Goal: Contribute content: Contribute content

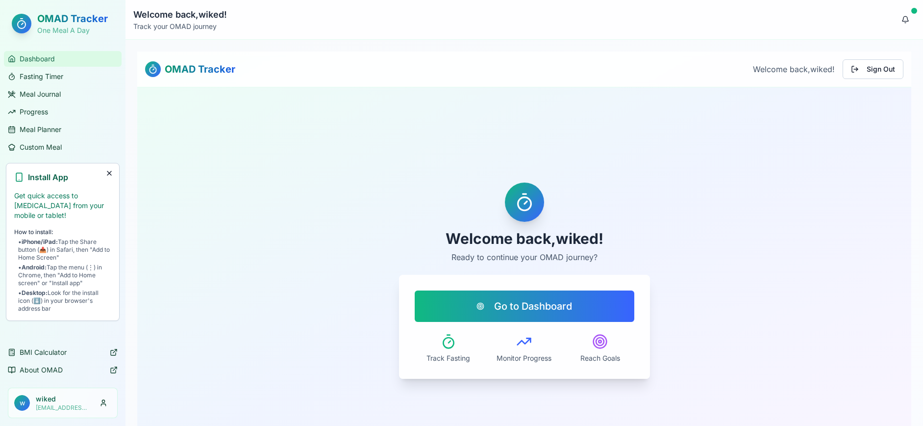
click at [36, 56] on span "Dashboard" at bounding box center [37, 59] width 35 height 10
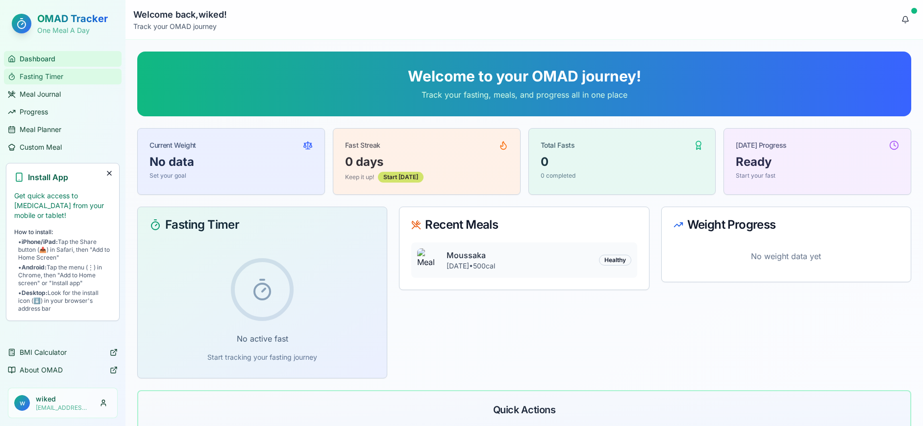
click at [42, 77] on span "Fasting Timer" at bounding box center [42, 77] width 44 height 10
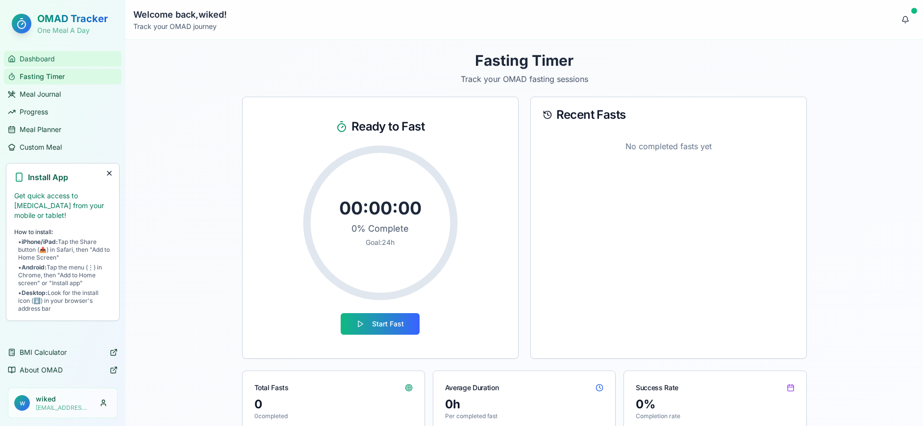
click at [35, 54] on span "Dashboard" at bounding box center [37, 59] width 35 height 10
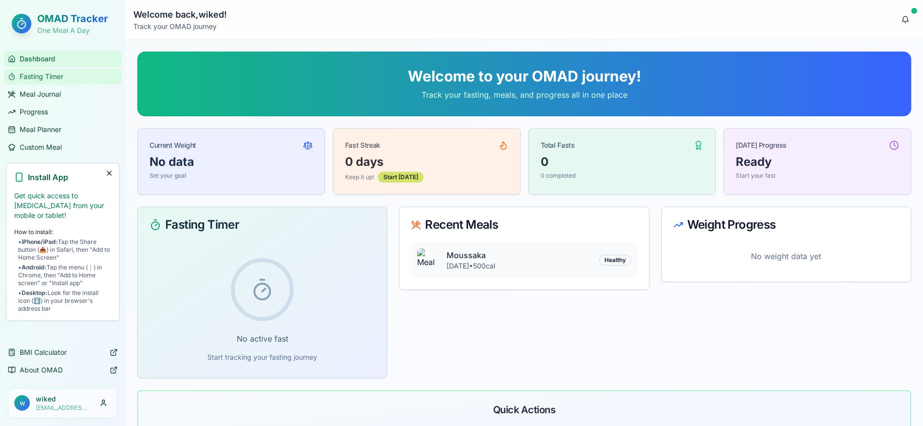
click at [42, 75] on span "Fasting Timer" at bounding box center [42, 77] width 44 height 10
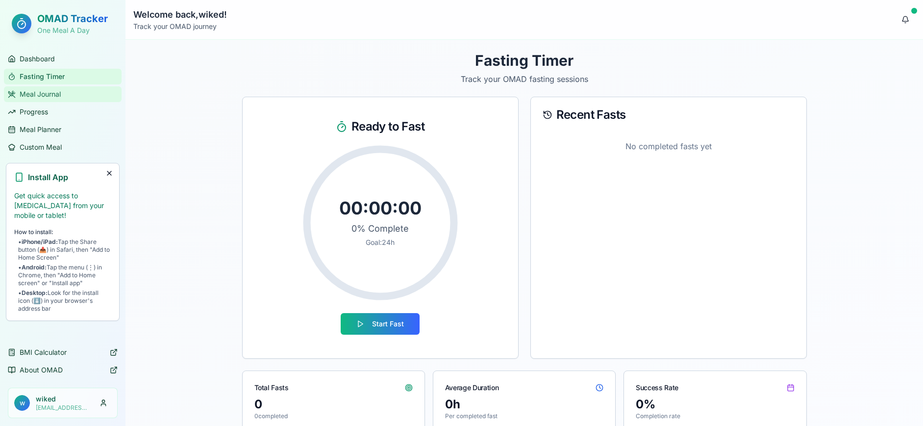
drag, startPoint x: 35, startPoint y: 76, endPoint x: 62, endPoint y: 90, distance: 30.3
click at [35, 76] on span "Fasting Timer" at bounding box center [42, 77] width 45 height 10
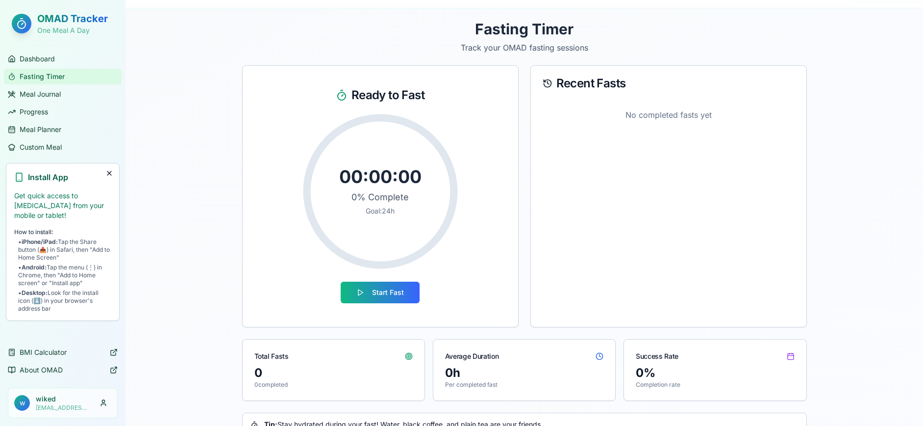
scroll to position [56, 0]
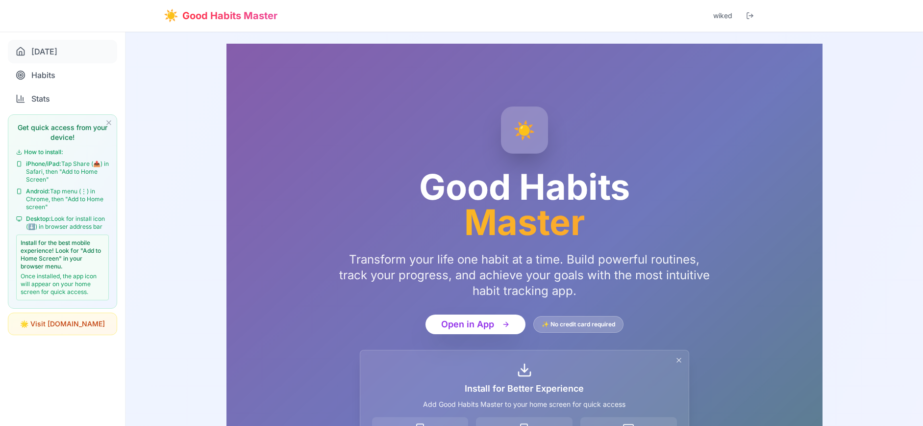
click at [37, 54] on span "Today" at bounding box center [44, 52] width 26 height 12
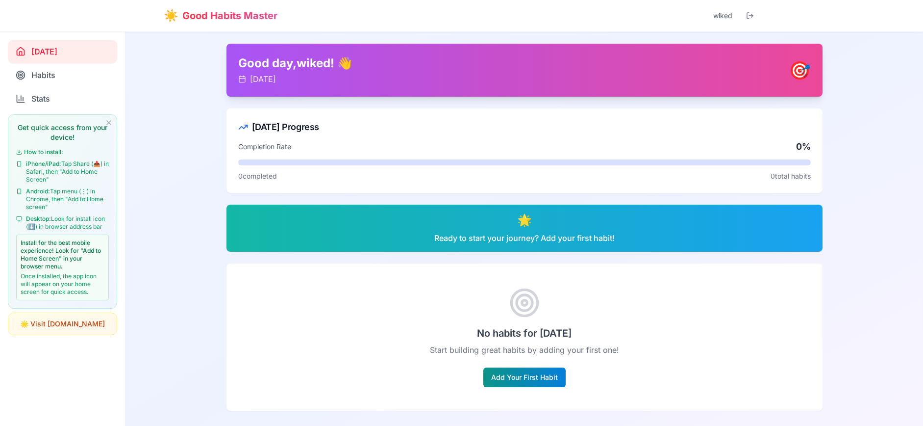
click at [508, 375] on button "Add Your First Habit" at bounding box center [524, 377] width 82 height 20
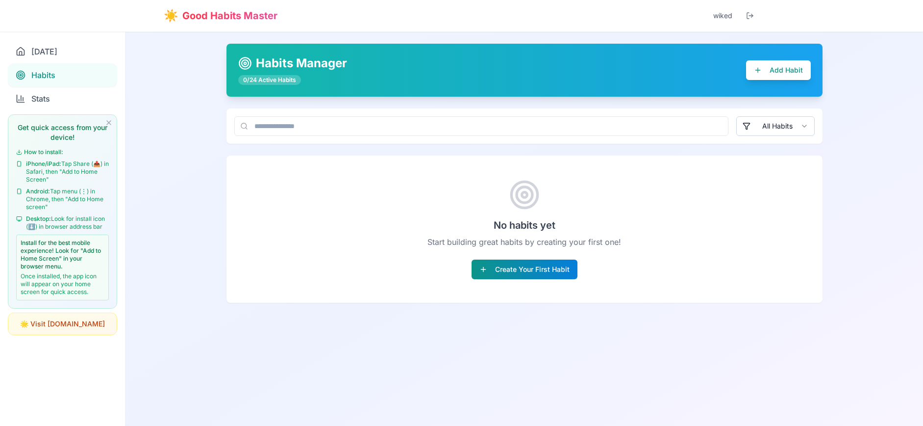
click at [505, 270] on button "Create Your First Habit" at bounding box center [525, 269] width 106 height 20
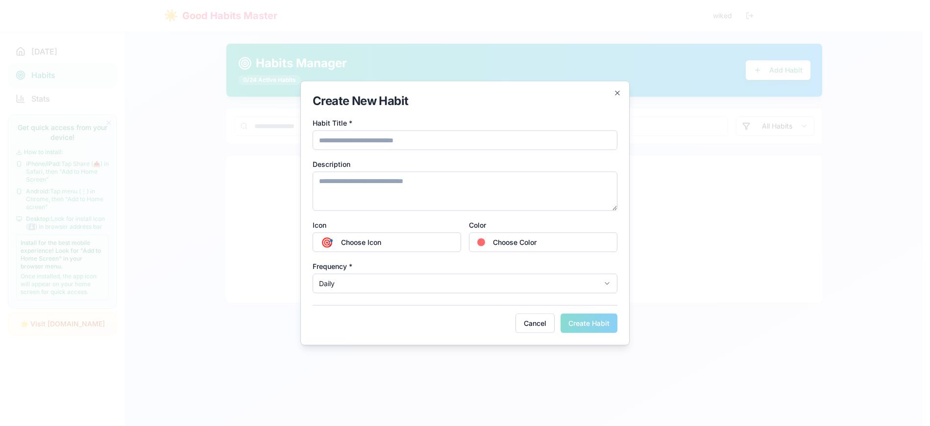
click at [372, 140] on input "Habit Title *" at bounding box center [465, 140] width 305 height 20
type input "**********"
click at [359, 192] on textarea "Description" at bounding box center [465, 191] width 305 height 39
type textarea "*****"
click at [374, 238] on span "Choose Icon" at bounding box center [361, 242] width 40 height 10
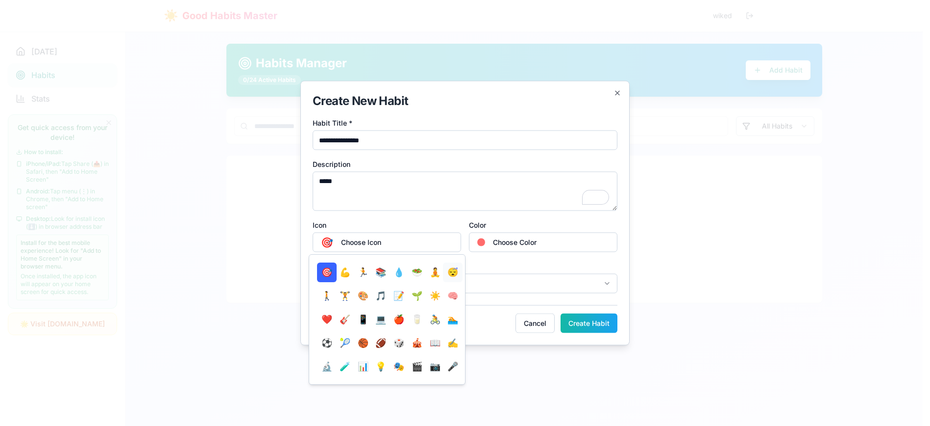
click at [449, 271] on button "😴" at bounding box center [453, 272] width 20 height 20
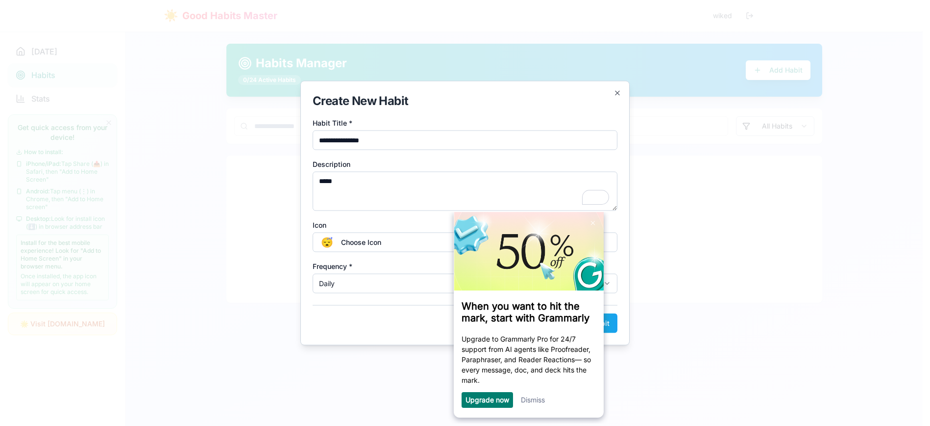
click at [398, 284] on body "**********" at bounding box center [461, 264] width 923 height 528
click at [536, 398] on div at bounding box center [465, 213] width 930 height 426
click at [525, 401] on div at bounding box center [465, 213] width 930 height 426
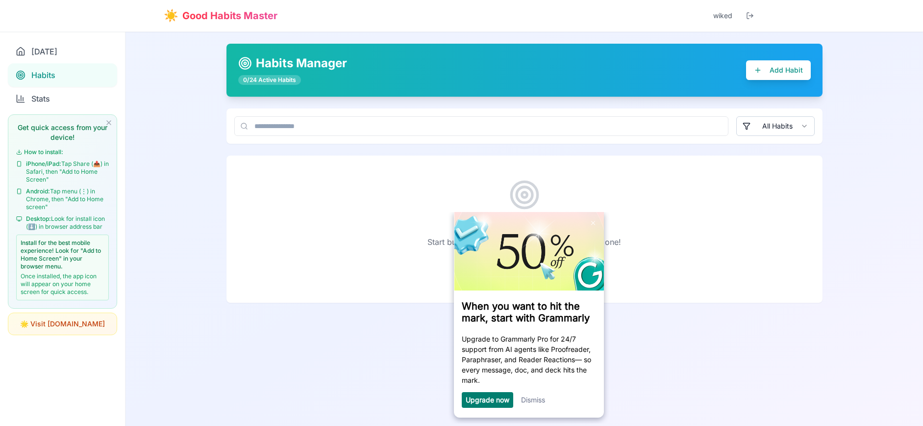
click at [581, 226] on img at bounding box center [529, 250] width 150 height 78
click at [655, 215] on div "No habits yet Start building great habits by creating your first one! Create Yo…" at bounding box center [524, 228] width 596 height 147
click at [596, 223] on link at bounding box center [593, 222] width 16 height 16
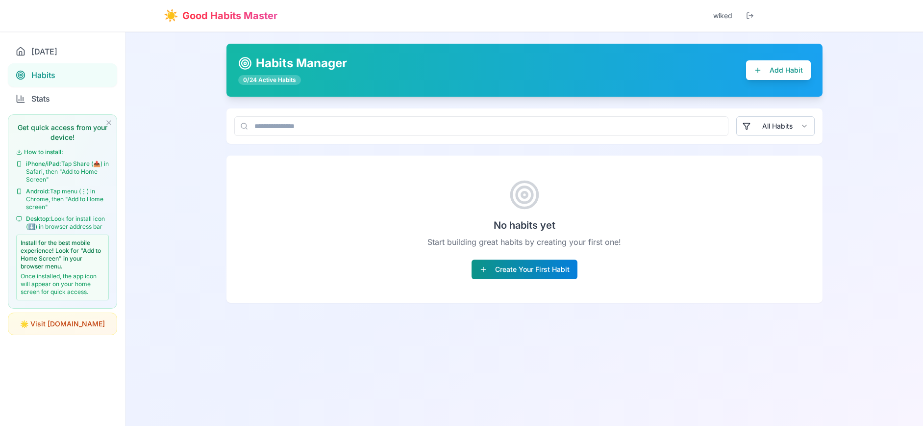
click at [541, 268] on button "Create Your First Habit" at bounding box center [525, 269] width 106 height 20
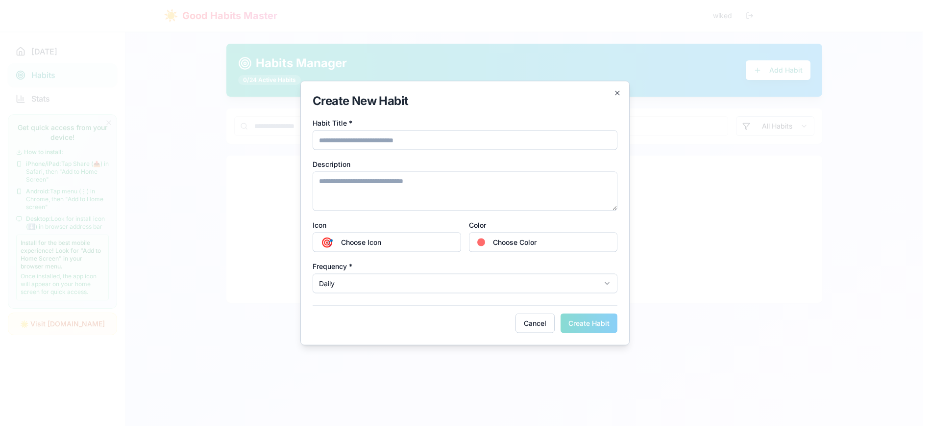
click at [350, 142] on input "Habit Title *" at bounding box center [465, 140] width 305 height 20
type input "*****"
click at [359, 200] on textarea "Description" at bounding box center [465, 191] width 305 height 39
type textarea "*****"
click at [358, 240] on span "Choose Icon" at bounding box center [361, 242] width 40 height 10
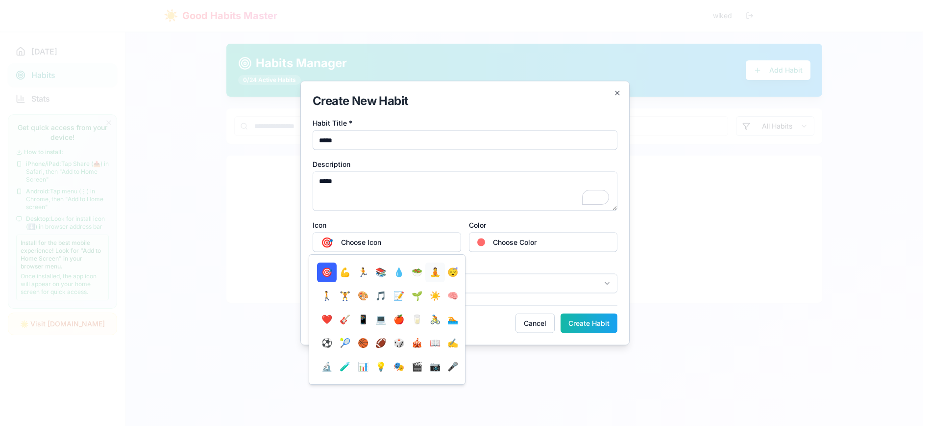
click at [433, 270] on button "🧘" at bounding box center [436, 272] width 20 height 20
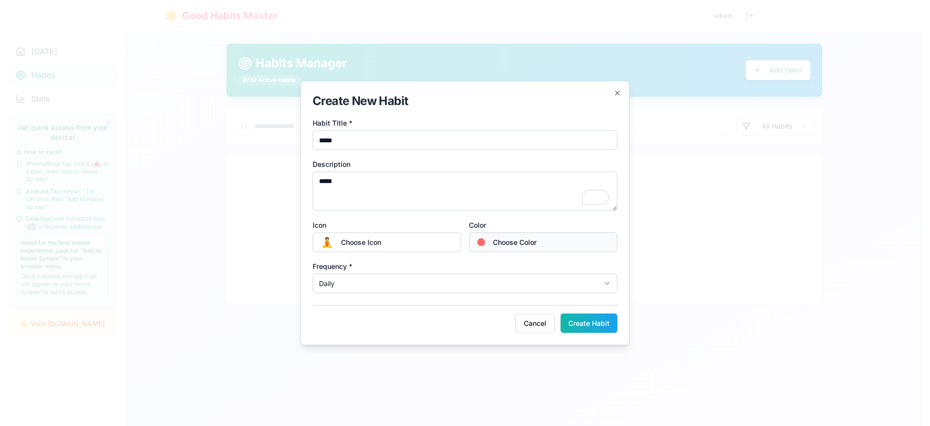
click at [509, 240] on span "Choose Color" at bounding box center [515, 242] width 44 height 10
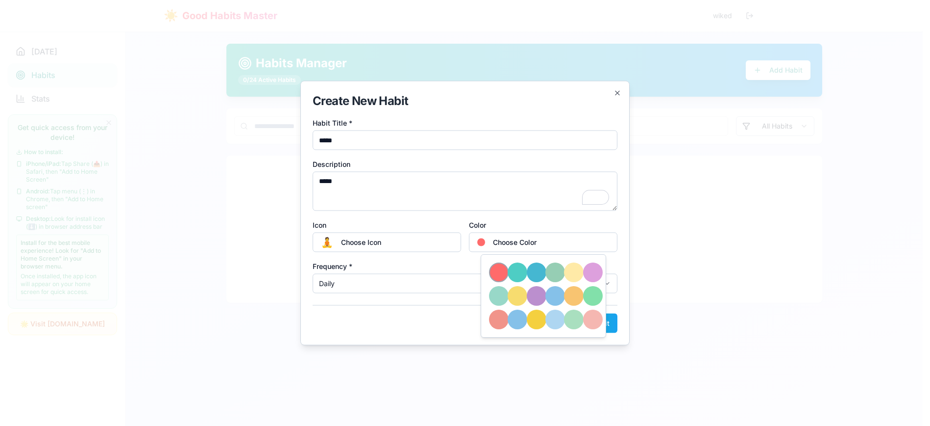
click at [495, 272] on button at bounding box center [499, 272] width 20 height 20
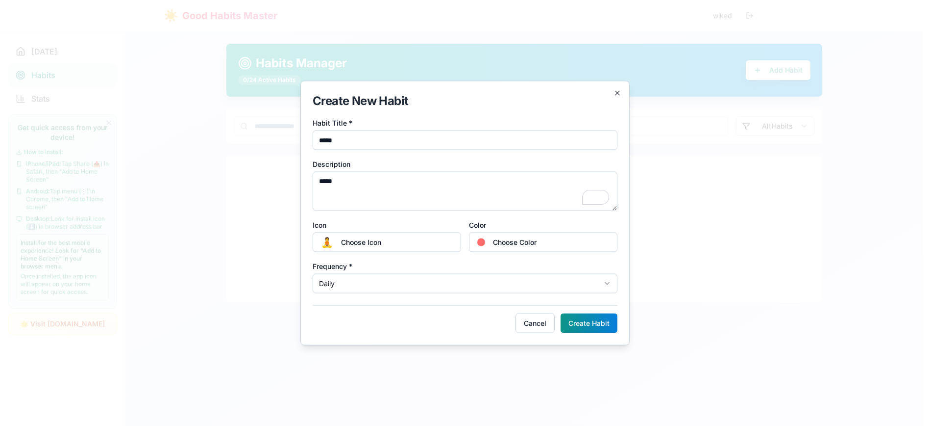
click at [573, 316] on button "Create Habit" at bounding box center [589, 323] width 57 height 20
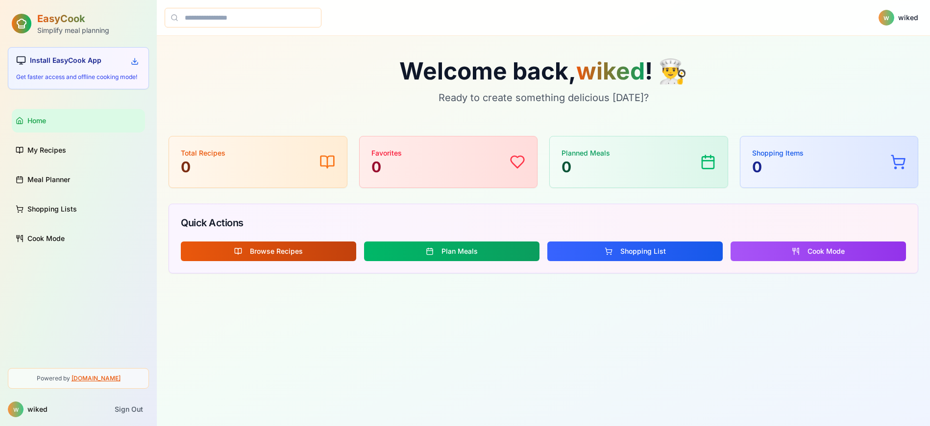
click at [287, 252] on button "Browse Recipes" at bounding box center [269, 251] width 176 height 20
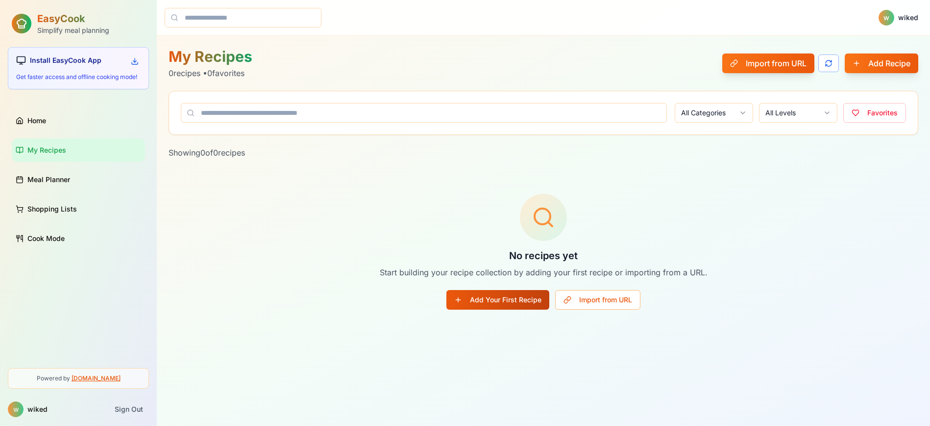
click at [496, 297] on button "Add Your First Recipe" at bounding box center [498, 300] width 103 height 20
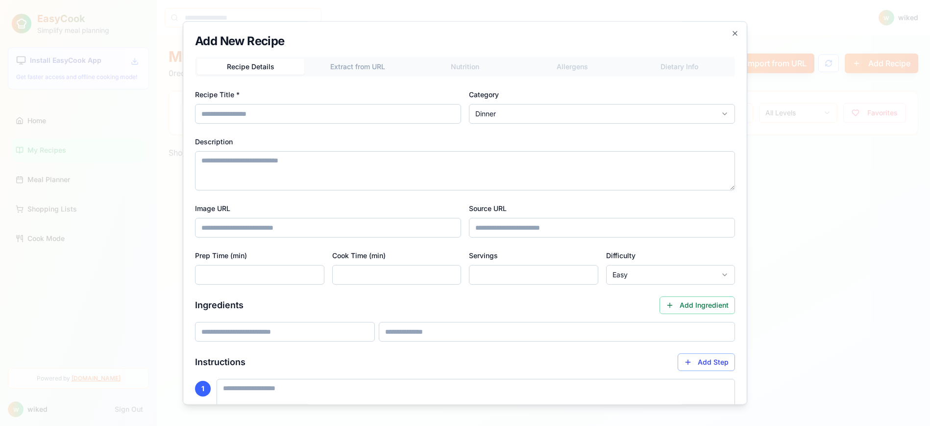
click at [272, 117] on input "Recipe Title *" at bounding box center [328, 114] width 266 height 20
type input "**********"
click at [280, 159] on textarea "Description" at bounding box center [465, 170] width 540 height 39
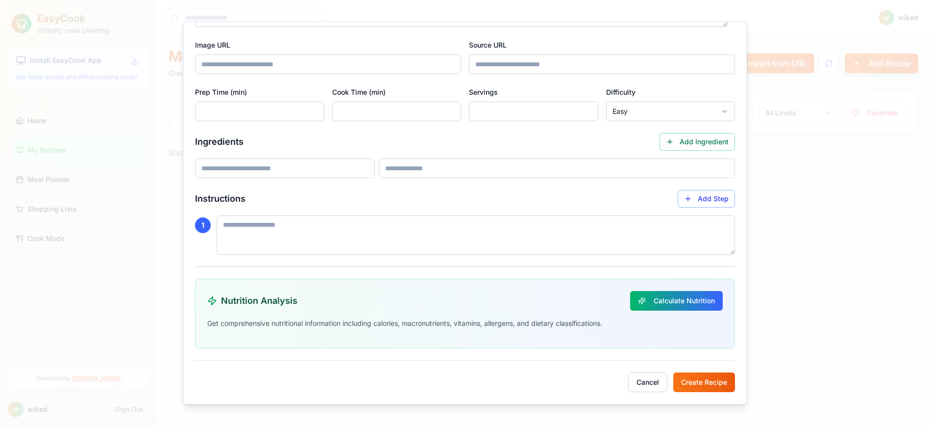
type textarea "**********"
